Goal: Check status: Check status

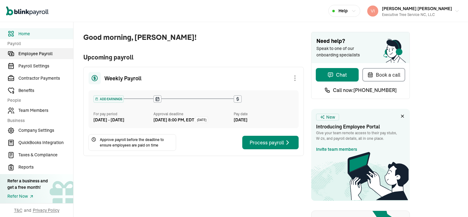
click at [36, 55] on span "Employee Payroll" at bounding box center [45, 54] width 55 height 6
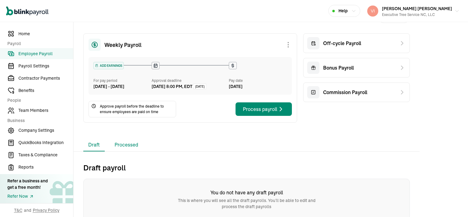
scroll to position [26, 0]
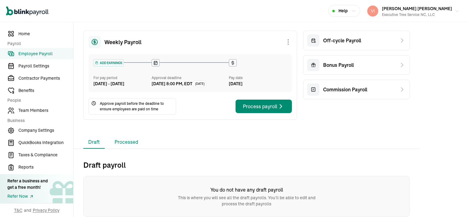
click at [130, 143] on li "Processed" at bounding box center [126, 142] width 33 height 13
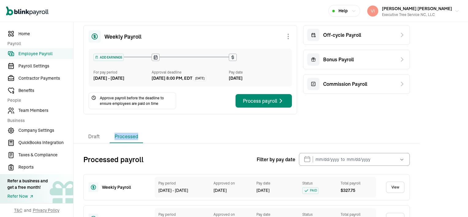
drag, startPoint x: 130, startPoint y: 143, endPoint x: 217, endPoint y: 137, distance: 87.3
click at [217, 137] on div "Draft Processed" at bounding box center [246, 136] width 327 height 13
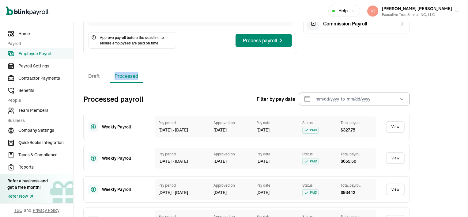
scroll to position [87, 0]
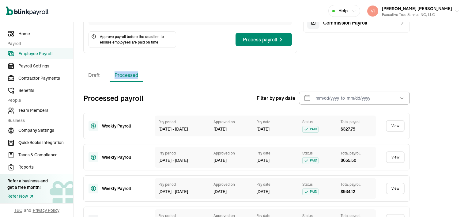
click at [396, 131] on link "View" at bounding box center [395, 126] width 19 height 12
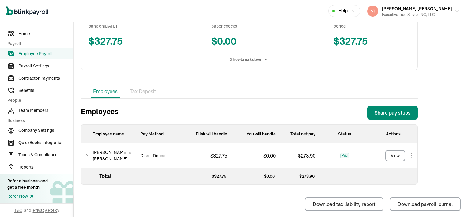
scroll to position [134, 0]
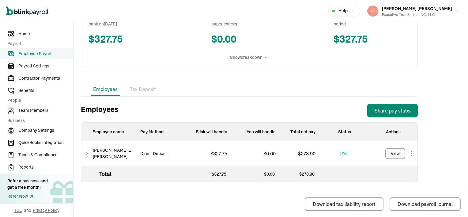
click at [395, 155] on div "View" at bounding box center [395, 153] width 9 height 6
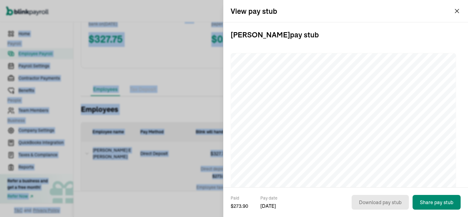
click at [344, 37] on h3 "[PERSON_NAME] pay stub" at bounding box center [346, 34] width 230 height 25
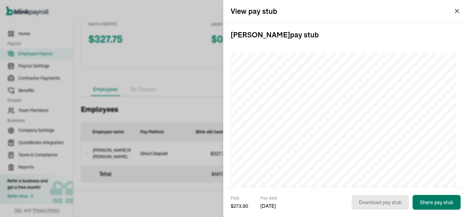
click at [447, 201] on button "Share pay stub" at bounding box center [437, 202] width 48 height 15
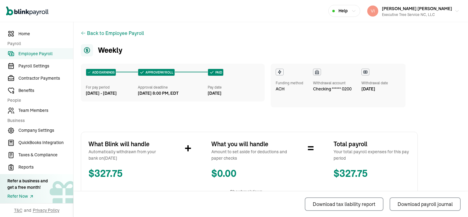
scroll to position [0, 0]
